Goal: Download file/media

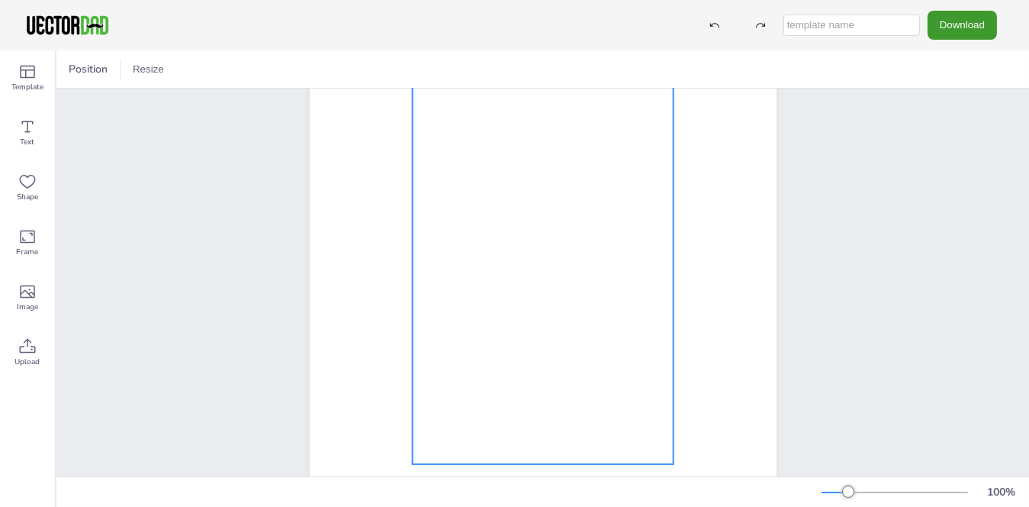
scroll to position [197, 0]
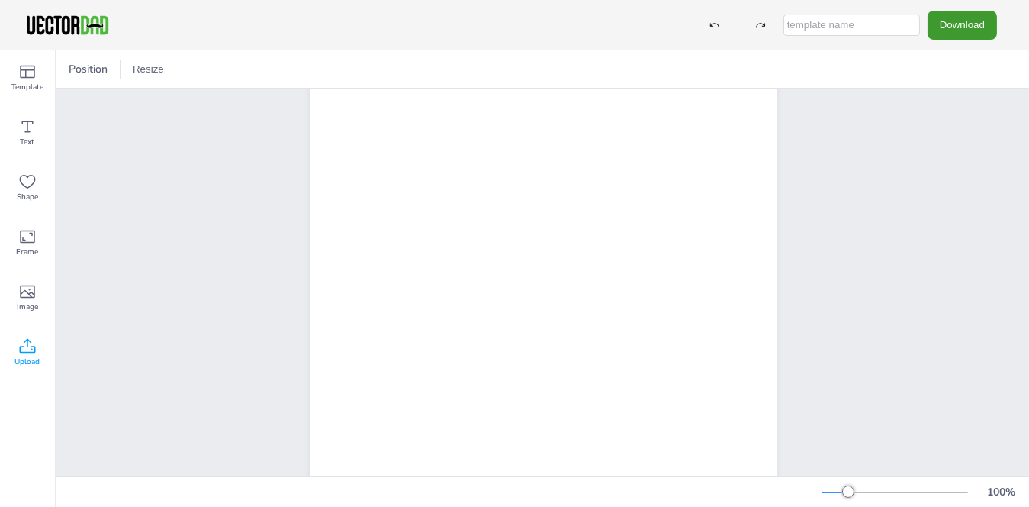
click at [29, 349] on icon at bounding box center [27, 346] width 18 height 18
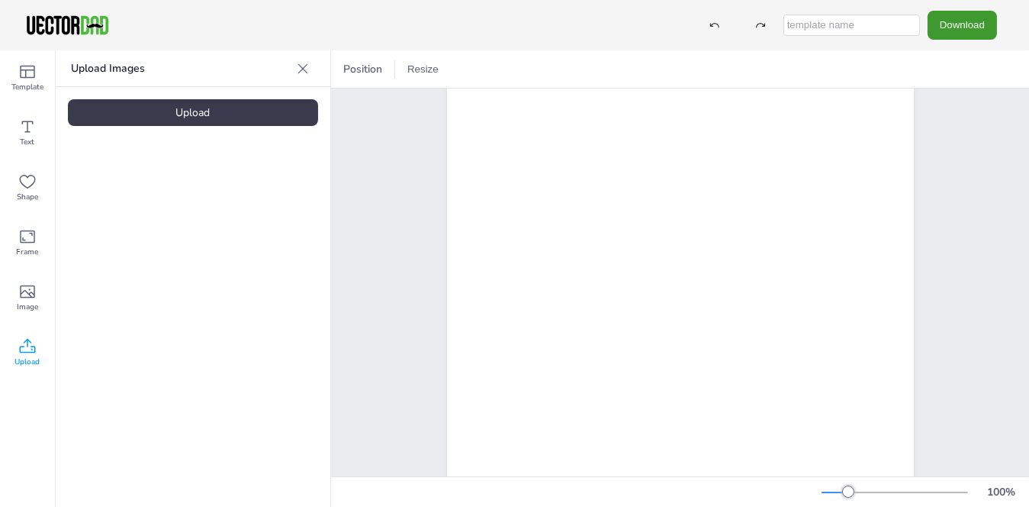
click at [190, 118] on div "Upload" at bounding box center [193, 112] width 250 height 27
click at [194, 112] on div "Upload" at bounding box center [193, 112] width 250 height 27
click at [34, 299] on icon at bounding box center [27, 291] width 18 height 18
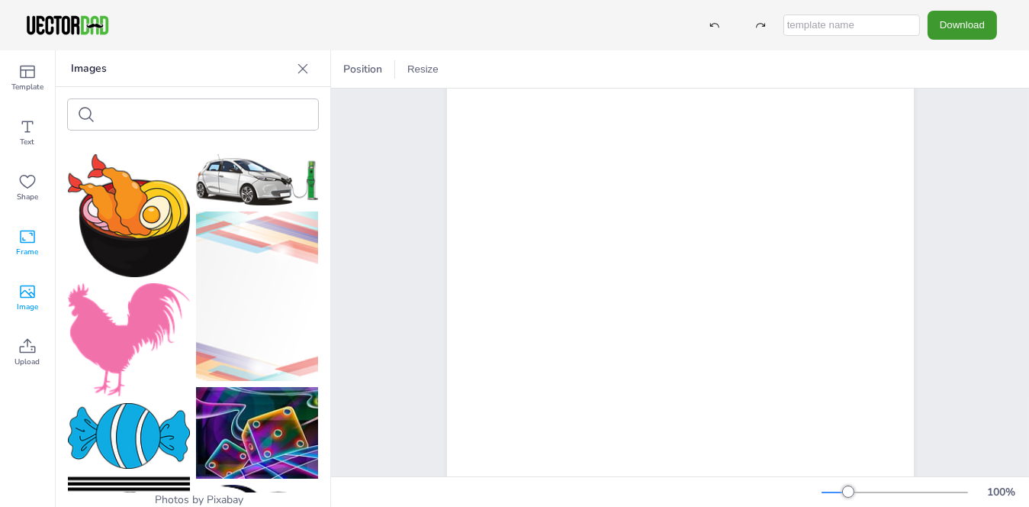
click at [36, 240] on icon at bounding box center [27, 236] width 18 height 18
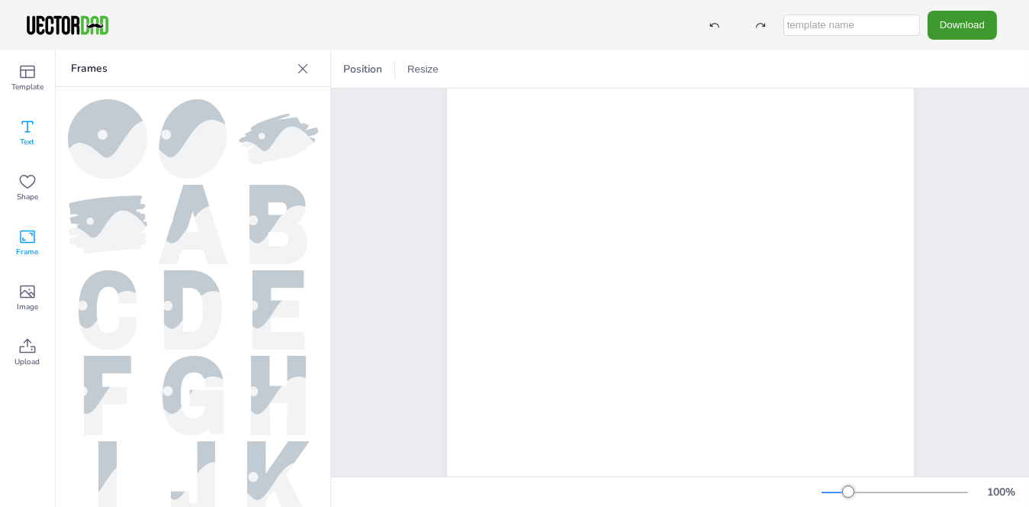
click at [27, 134] on icon at bounding box center [27, 126] width 18 height 18
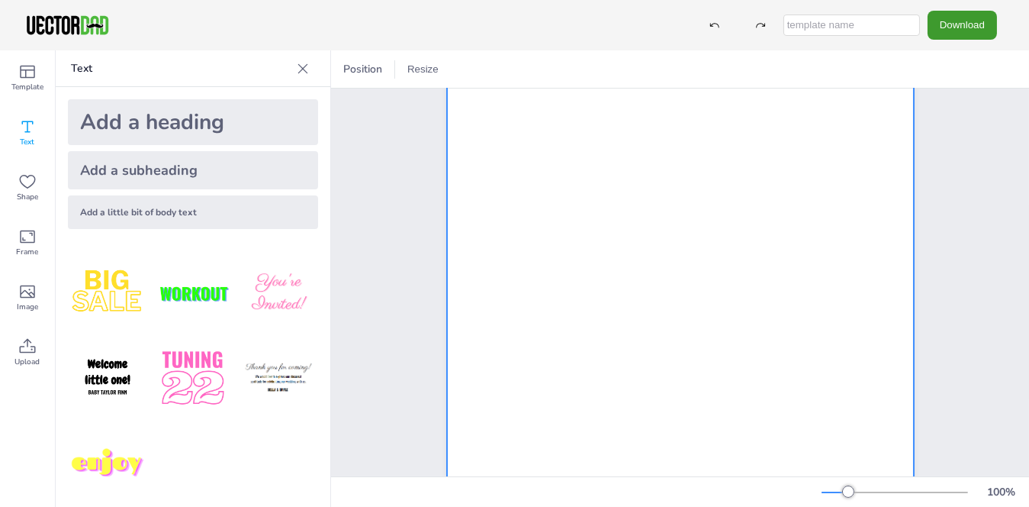
drag, startPoint x: 502, startPoint y: 133, endPoint x: 436, endPoint y: 92, distance: 77.5
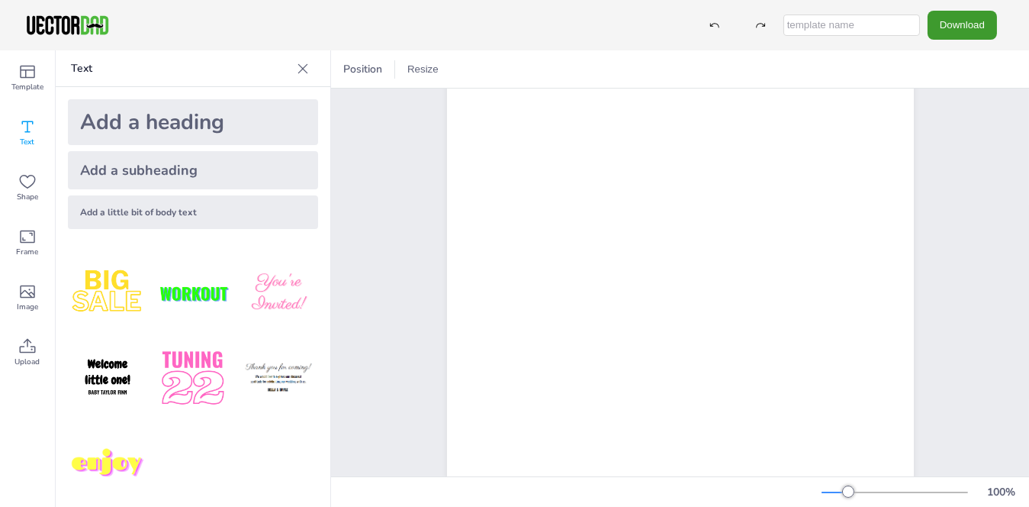
click at [296, 67] on icon at bounding box center [302, 68] width 15 height 15
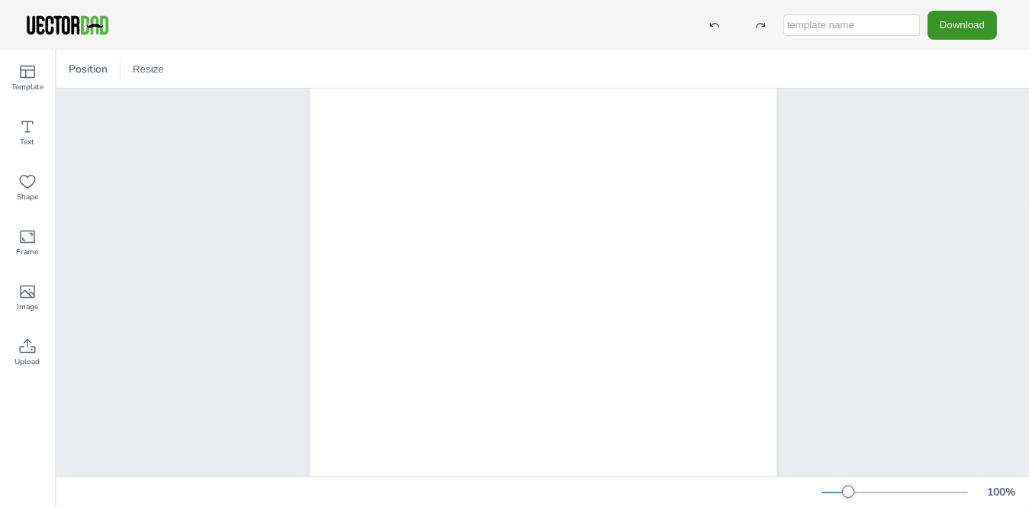
click at [959, 24] on button "Download" at bounding box center [962, 25] width 69 height 28
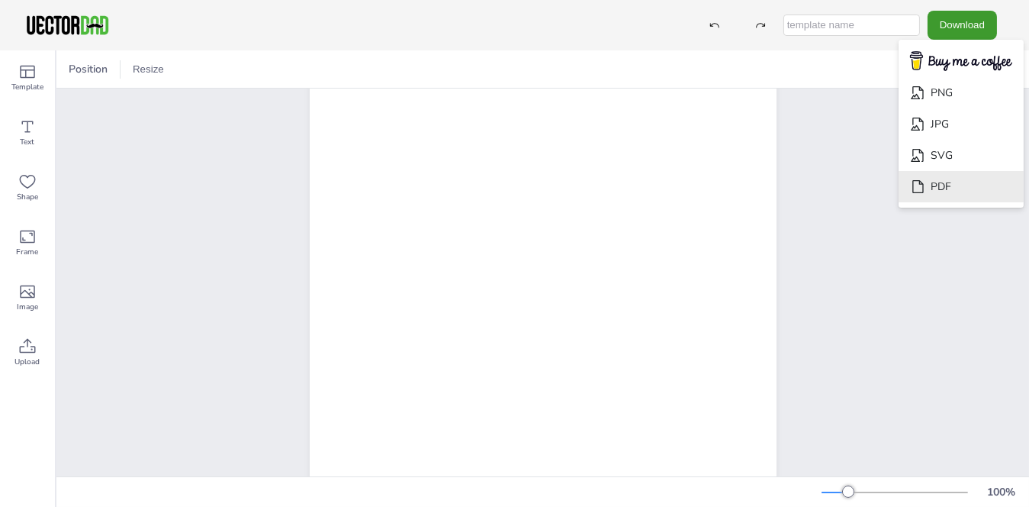
click at [935, 177] on li "PDF" at bounding box center [961, 186] width 125 height 31
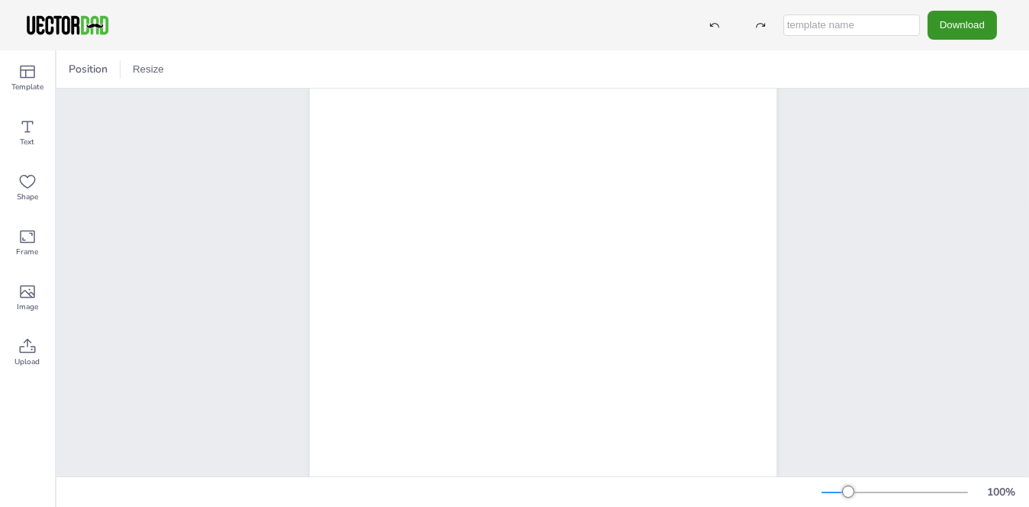
click at [973, 21] on button "Download" at bounding box center [962, 25] width 69 height 28
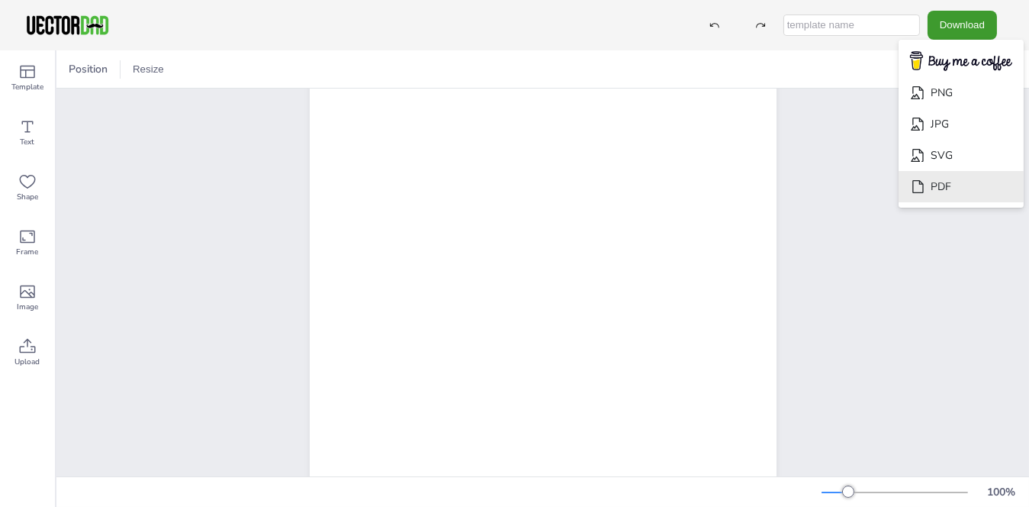
click at [941, 188] on li "PDF" at bounding box center [961, 186] width 125 height 31
